Goal: Information Seeking & Learning: Learn about a topic

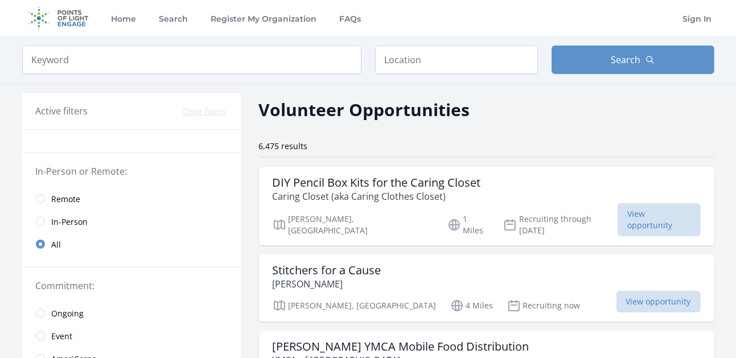
click at [77, 220] on span "In-Person" at bounding box center [70, 221] width 36 height 11
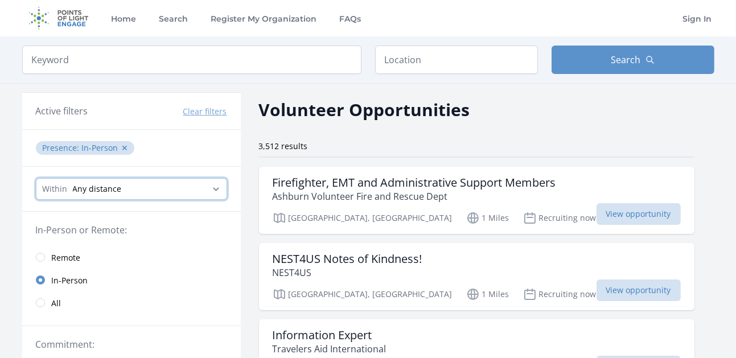
click at [161, 182] on select "Any distance , 5 Miles , 20 Miles , 50 Miles , 100 Miles" at bounding box center [131, 189] width 191 height 22
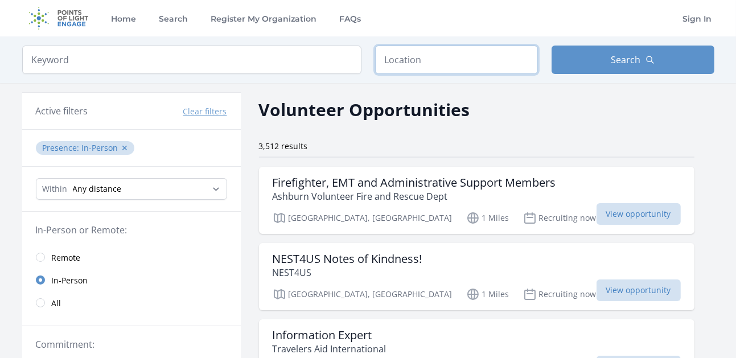
click at [465, 59] on input "text" at bounding box center [456, 60] width 163 height 28
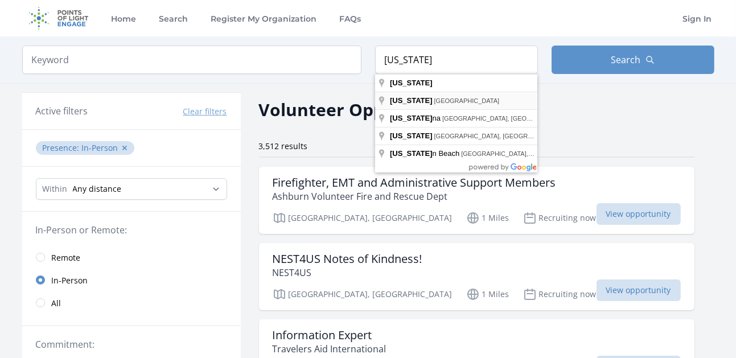
type input "[US_STATE], [GEOGRAPHIC_DATA]"
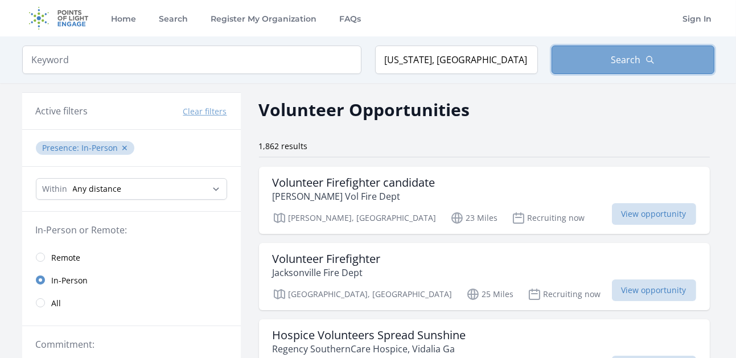
click at [605, 60] on button "Search" at bounding box center [633, 60] width 163 height 28
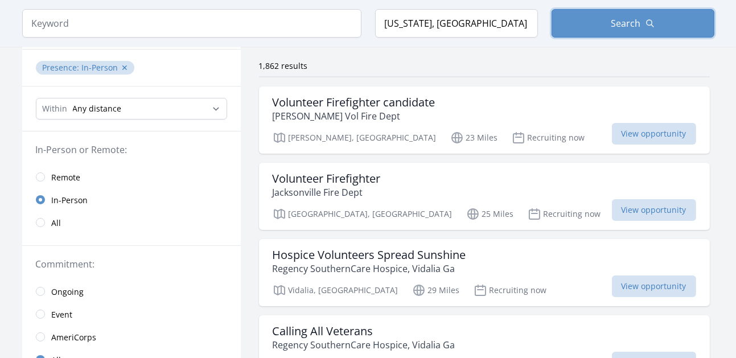
scroll to position [57, 0]
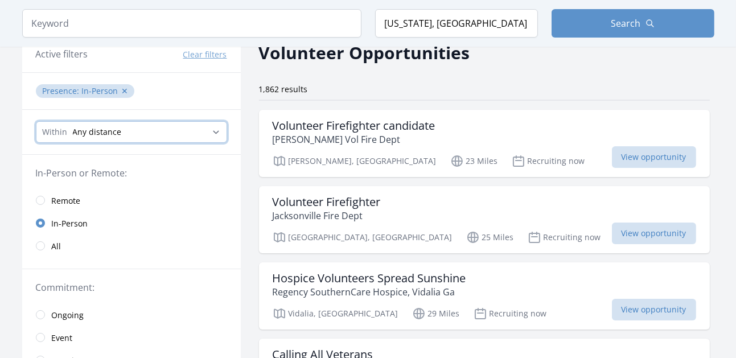
click at [199, 129] on select "Any distance , 5 Miles , 20 Miles , 50 Miles , 100 Miles" at bounding box center [131, 132] width 191 height 22
select select "32186"
click at [36, 121] on select "Any distance , 5 Miles , 20 Miles , 50 Miles , 100 Miles" at bounding box center [131, 132] width 191 height 22
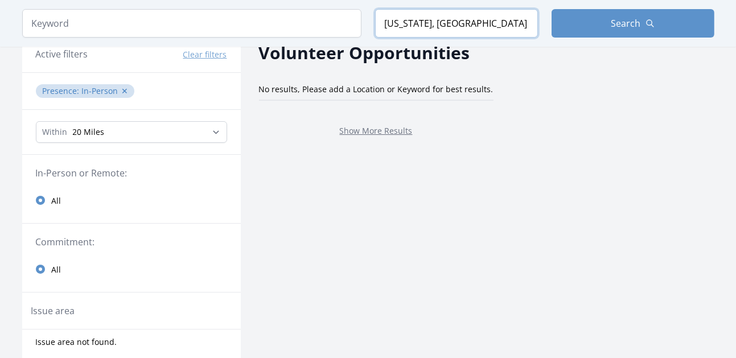
click at [457, 28] on input "[US_STATE], [GEOGRAPHIC_DATA]" at bounding box center [456, 23] width 163 height 28
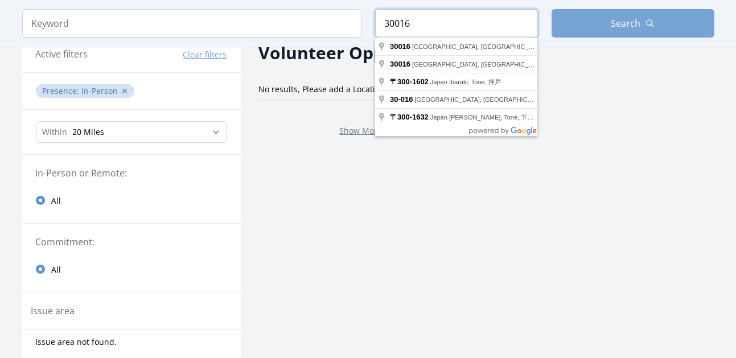
type input "30016"
click at [597, 22] on button "Search" at bounding box center [633, 23] width 163 height 28
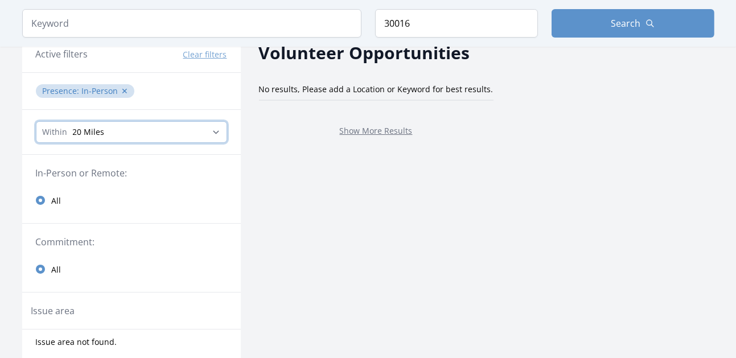
click at [115, 137] on select "Any distance , 5 Miles , 20 Miles , 50 Miles , 100 Miles" at bounding box center [131, 132] width 191 height 22
select select "80467"
click at [36, 121] on select "Any distance , 5 Miles , 20 Miles , 50 Miles , 100 Miles" at bounding box center [131, 132] width 191 height 22
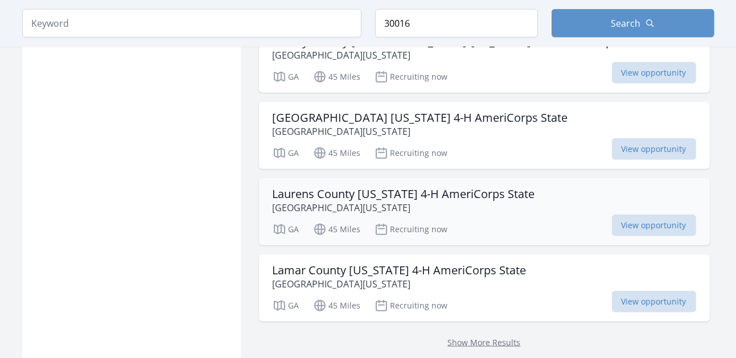
scroll to position [1367, 0]
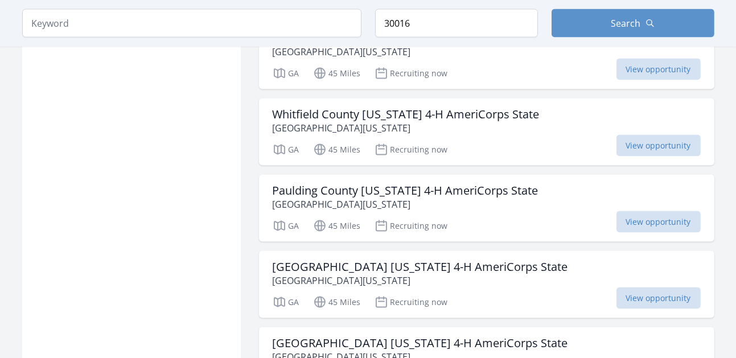
scroll to position [2164, 0]
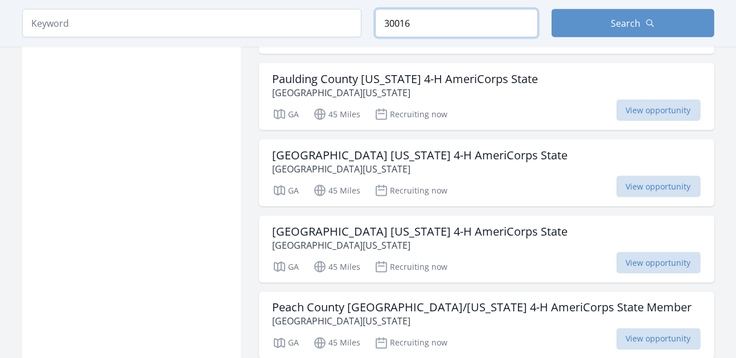
click at [404, 22] on input "30016" at bounding box center [456, 23] width 163 height 28
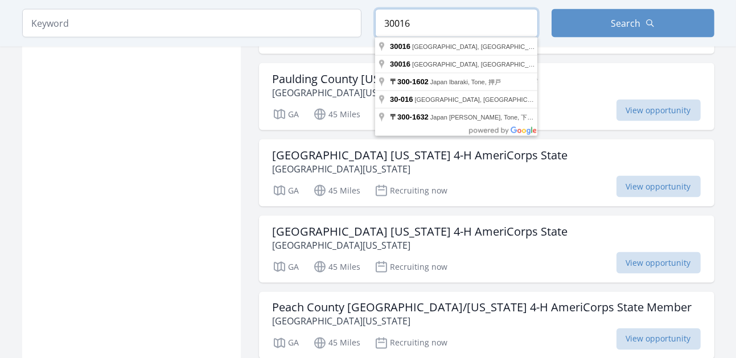
click at [404, 22] on input "30016" at bounding box center [456, 23] width 163 height 28
type input "[GEOGRAPHIC_DATA], [GEOGRAPHIC_DATA]"
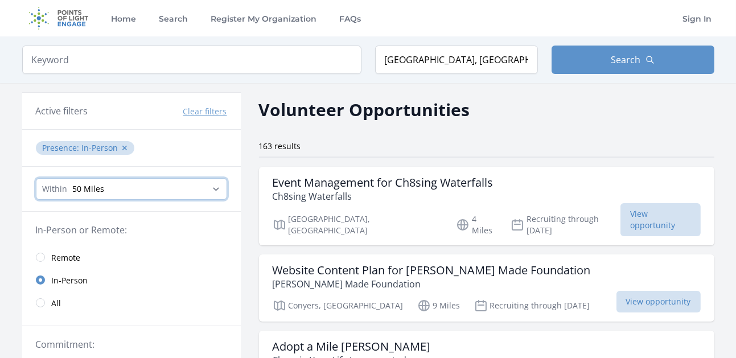
click at [176, 188] on select "Any distance , 5 Miles , 20 Miles , 50 Miles , 100 Miles" at bounding box center [131, 189] width 191 height 22
select select "32186"
click at [36, 178] on select "Any distance , 5 Miles , 20 Miles , 50 Miles , 100 Miles" at bounding box center [131, 189] width 191 height 22
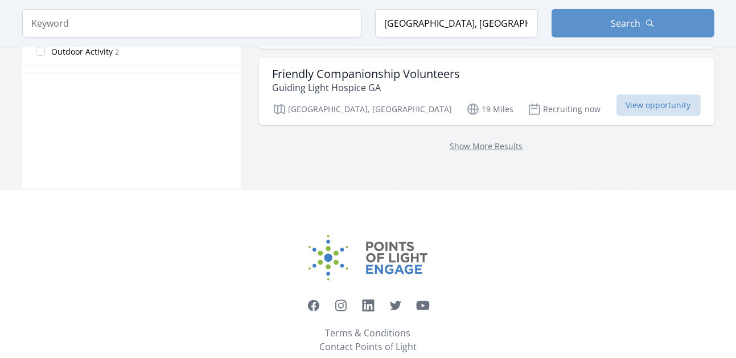
scroll to position [740, 0]
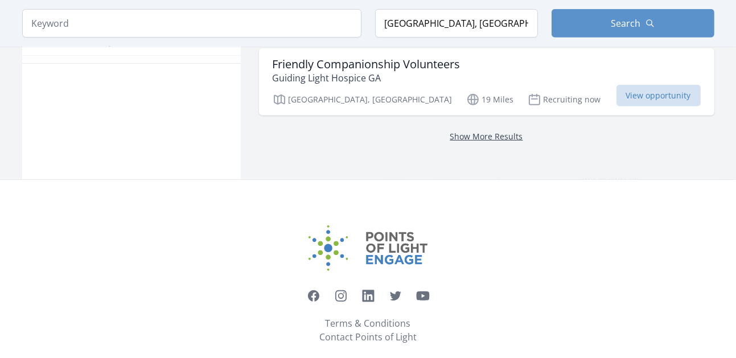
click at [457, 131] on link "Show More Results" at bounding box center [486, 136] width 73 height 11
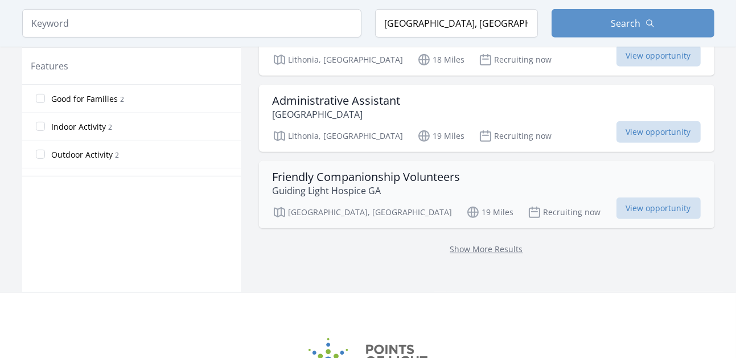
scroll to position [626, 0]
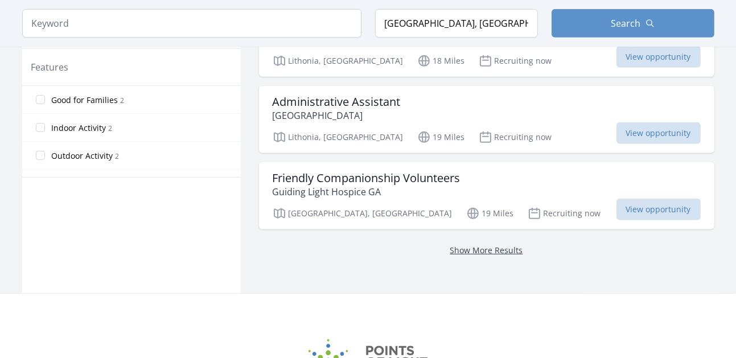
click at [456, 245] on link "Show More Results" at bounding box center [486, 250] width 73 height 11
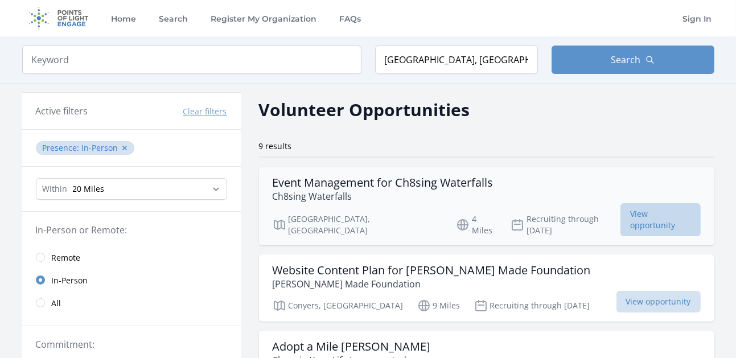
click at [621, 212] on span "View opportunity" at bounding box center [661, 219] width 80 height 33
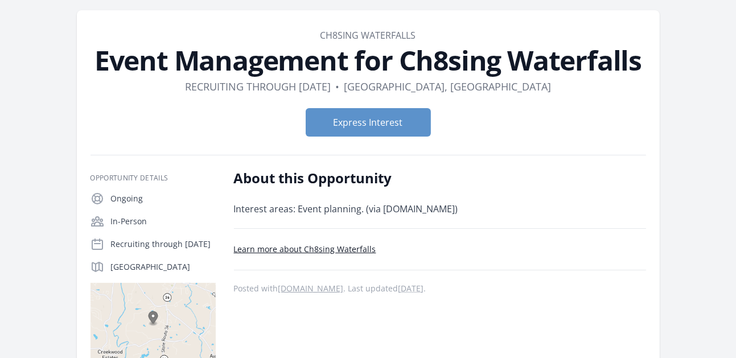
scroll to position [57, 0]
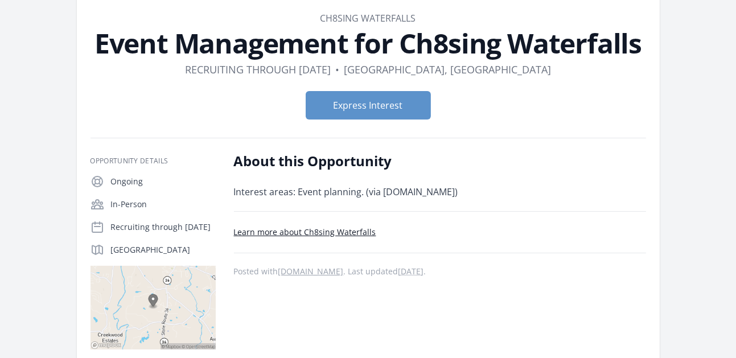
click at [169, 313] on img at bounding box center [153, 308] width 125 height 84
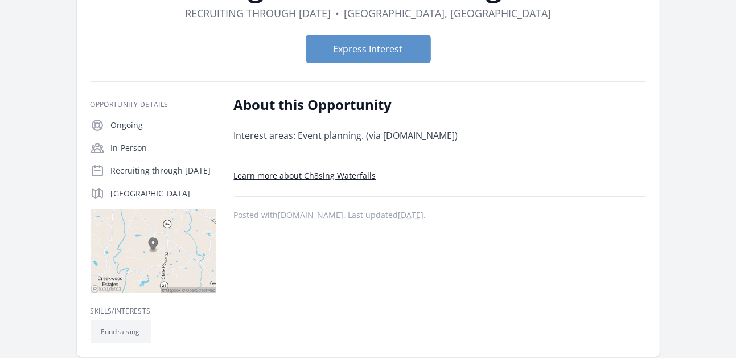
scroll to position [114, 0]
click at [151, 249] on img at bounding box center [153, 251] width 125 height 84
click at [300, 211] on link "catchafire.org" at bounding box center [310, 214] width 65 height 11
